Goal: Transaction & Acquisition: Purchase product/service

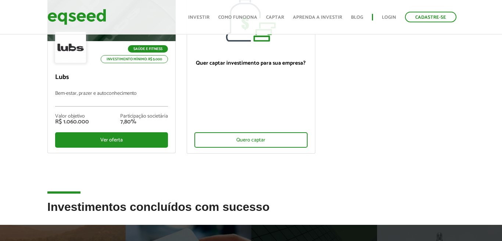
scroll to position [126, 0]
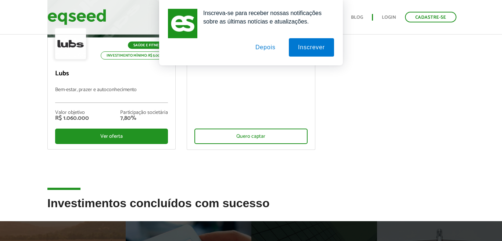
click at [267, 44] on button "Depois" at bounding box center [265, 47] width 39 height 18
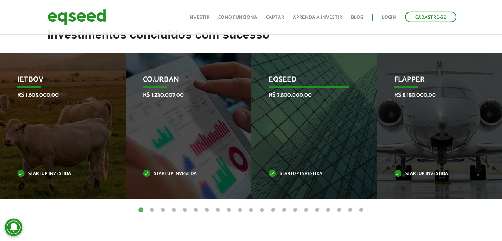
scroll to position [335, 0]
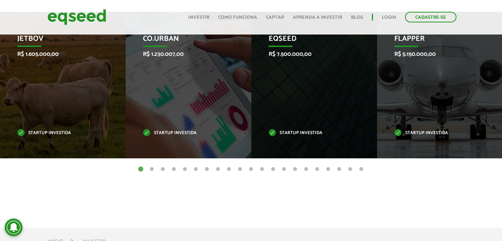
click at [152, 168] on button "2" at bounding box center [151, 169] width 7 height 7
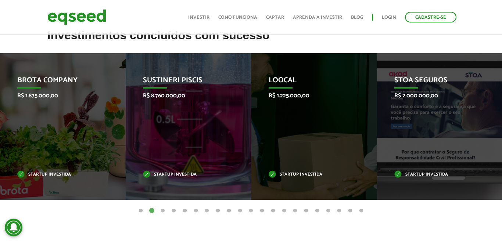
scroll to position [293, 0]
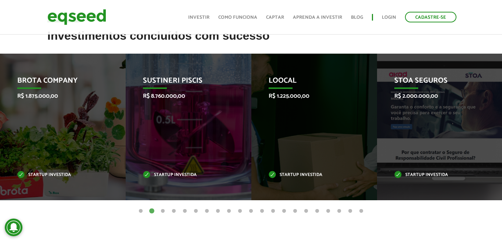
click at [163, 211] on button "3" at bounding box center [162, 210] width 7 height 7
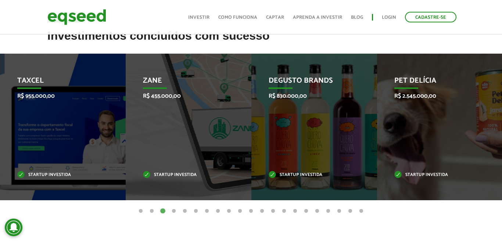
click at [176, 213] on button "4" at bounding box center [173, 210] width 7 height 7
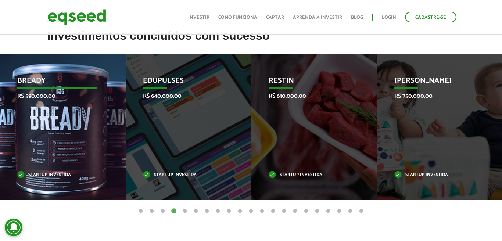
click at [88, 121] on div "Bready R$ 590.000,00 Startup investida" at bounding box center [57, 127] width 115 height 146
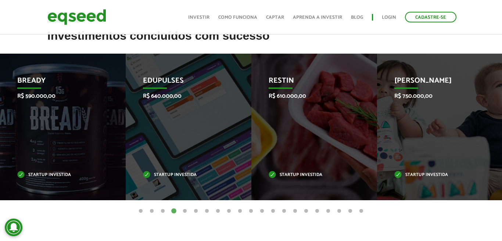
click at [186, 210] on button "5" at bounding box center [184, 210] width 7 height 7
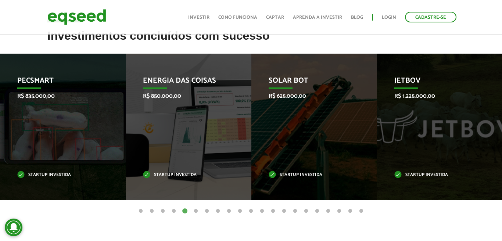
click at [195, 207] on button "6" at bounding box center [195, 210] width 7 height 7
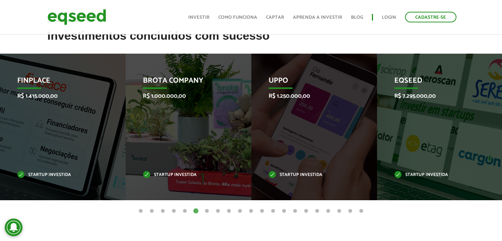
click at [207, 211] on button "7" at bounding box center [206, 210] width 7 height 7
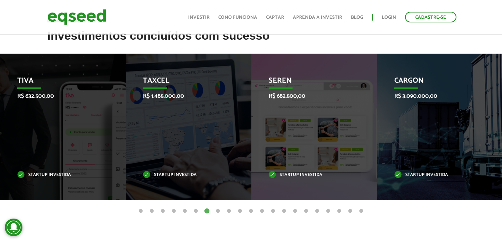
click at [220, 211] on button "8" at bounding box center [217, 210] width 7 height 7
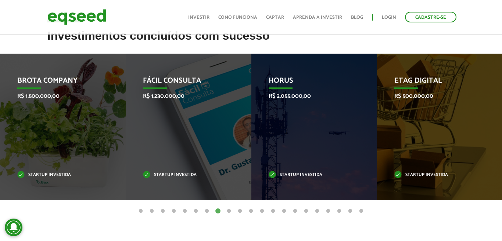
click at [229, 211] on button "9" at bounding box center [228, 210] width 7 height 7
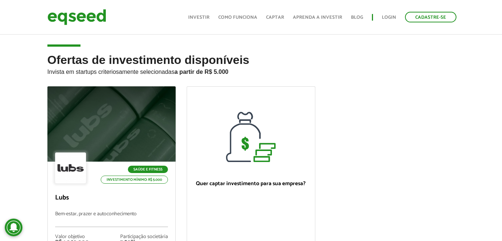
scroll to position [0, 0]
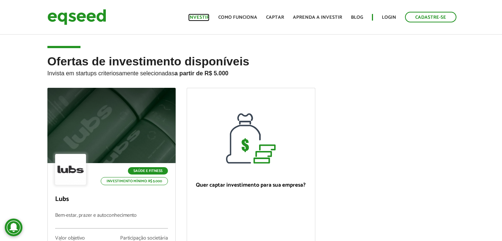
click at [203, 18] on link "Investir" at bounding box center [198, 17] width 21 height 5
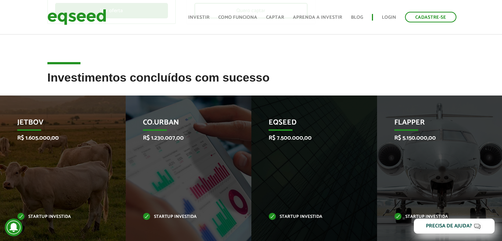
scroll to position [84, 0]
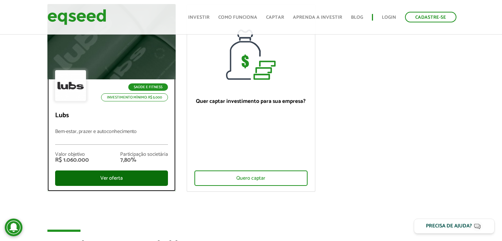
click at [98, 174] on div "Ver oferta" at bounding box center [111, 177] width 113 height 15
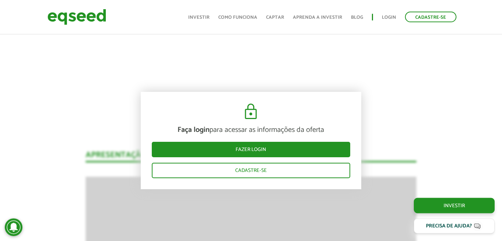
scroll to position [502, 0]
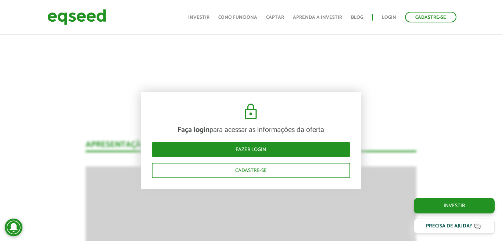
click at [360, 18] on link "Blog" at bounding box center [357, 17] width 12 height 5
